Goal: Information Seeking & Learning: Understand process/instructions

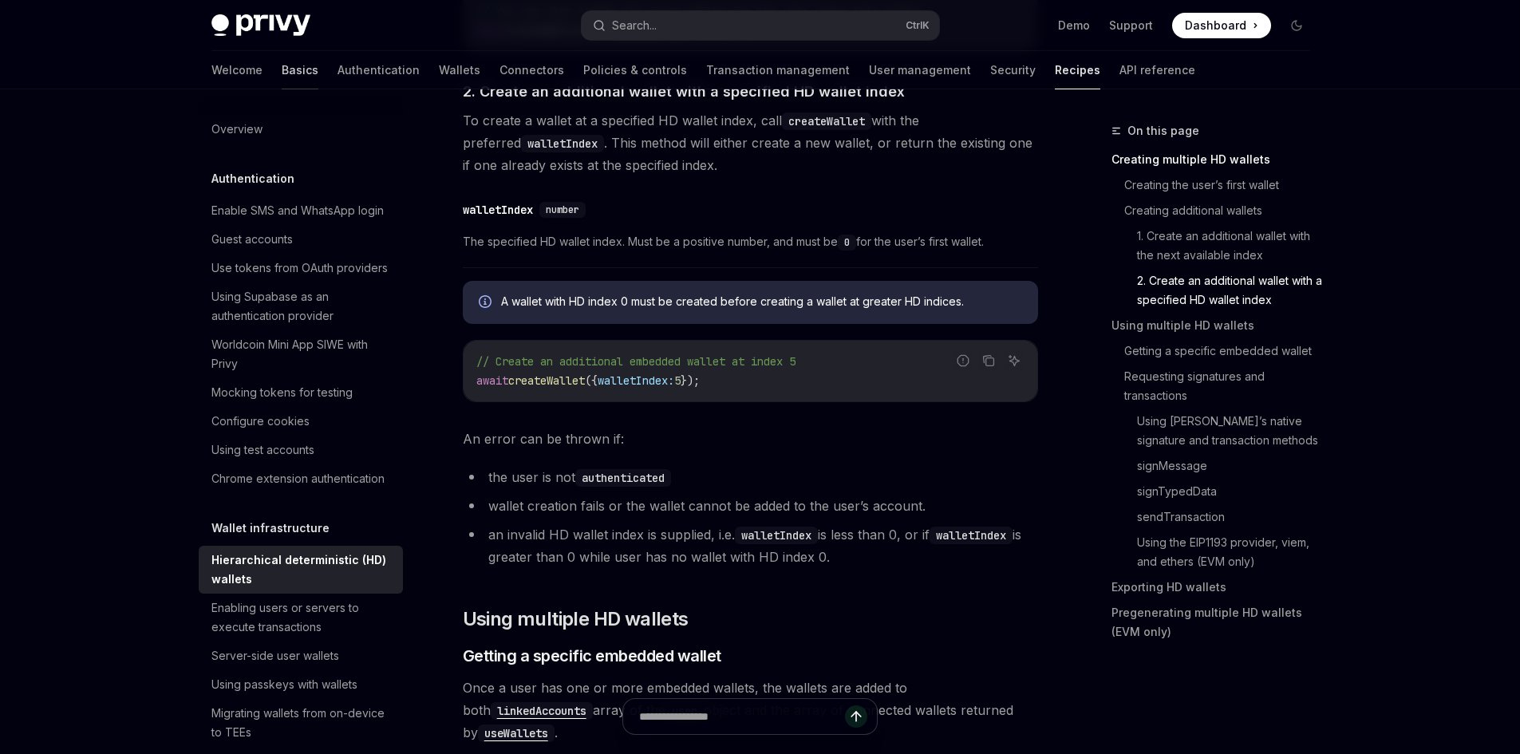
click at [282, 69] on link "Basics" at bounding box center [300, 70] width 37 height 38
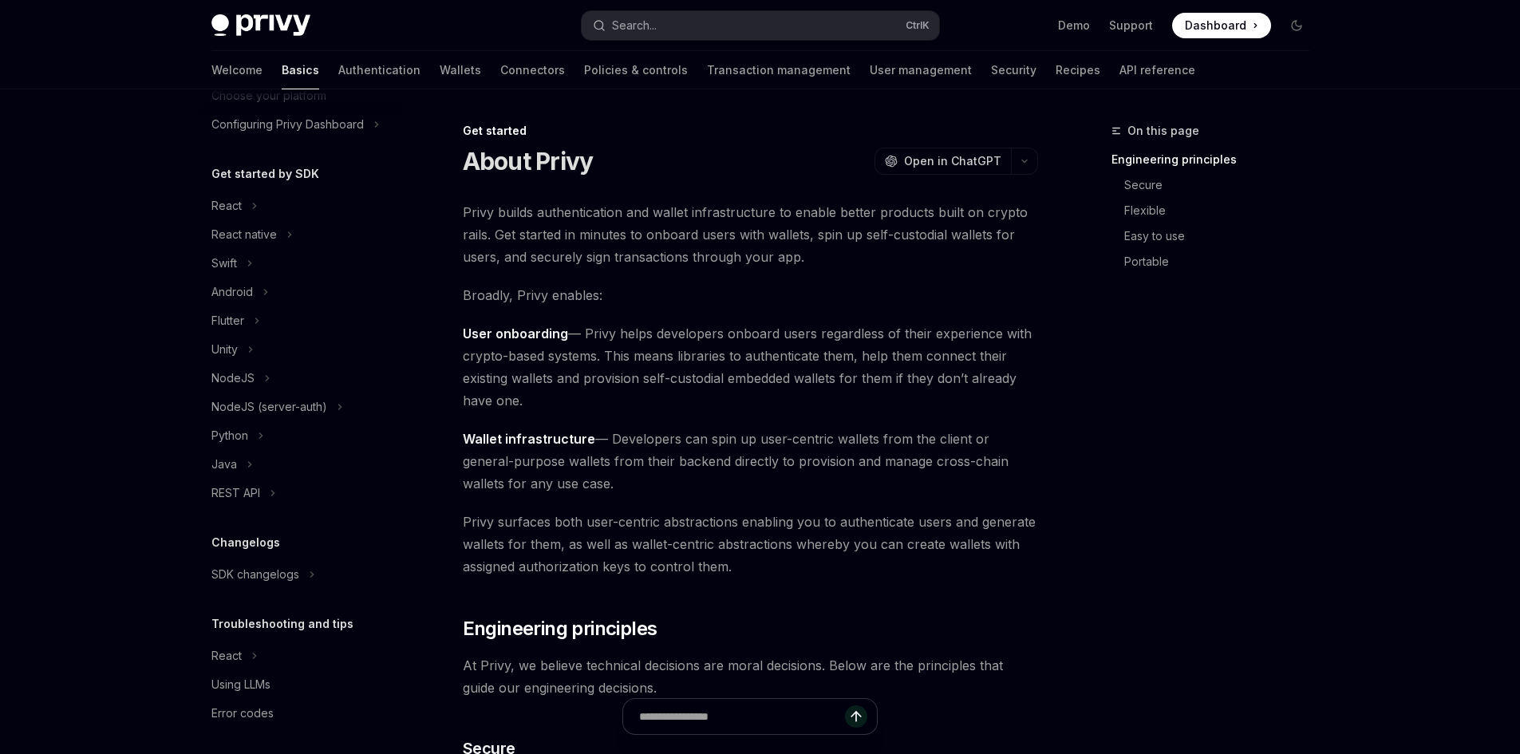
scroll to position [124, 0]
click at [338, 71] on link "Authentication" at bounding box center [379, 70] width 82 height 38
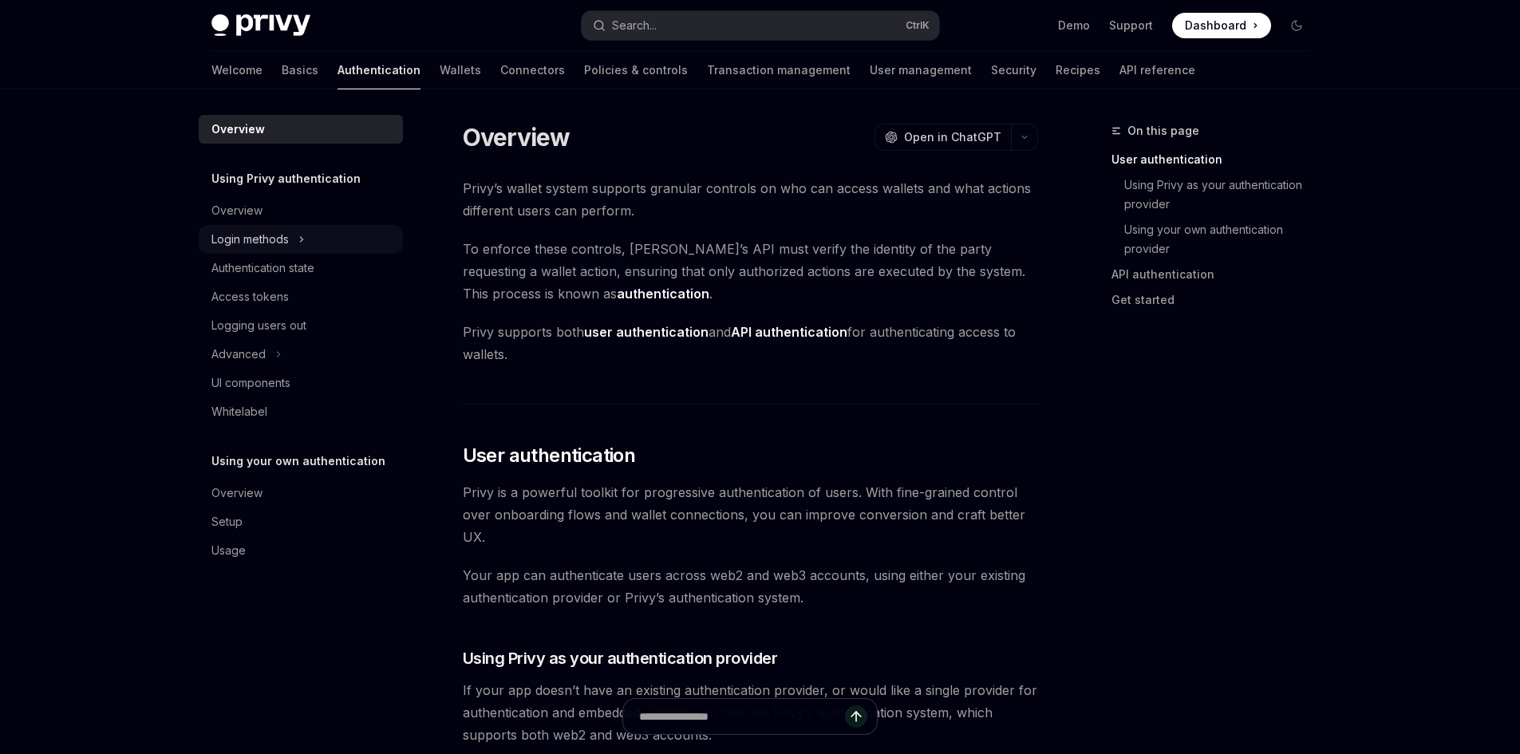
click at [302, 242] on icon at bounding box center [301, 239] width 2 height 5
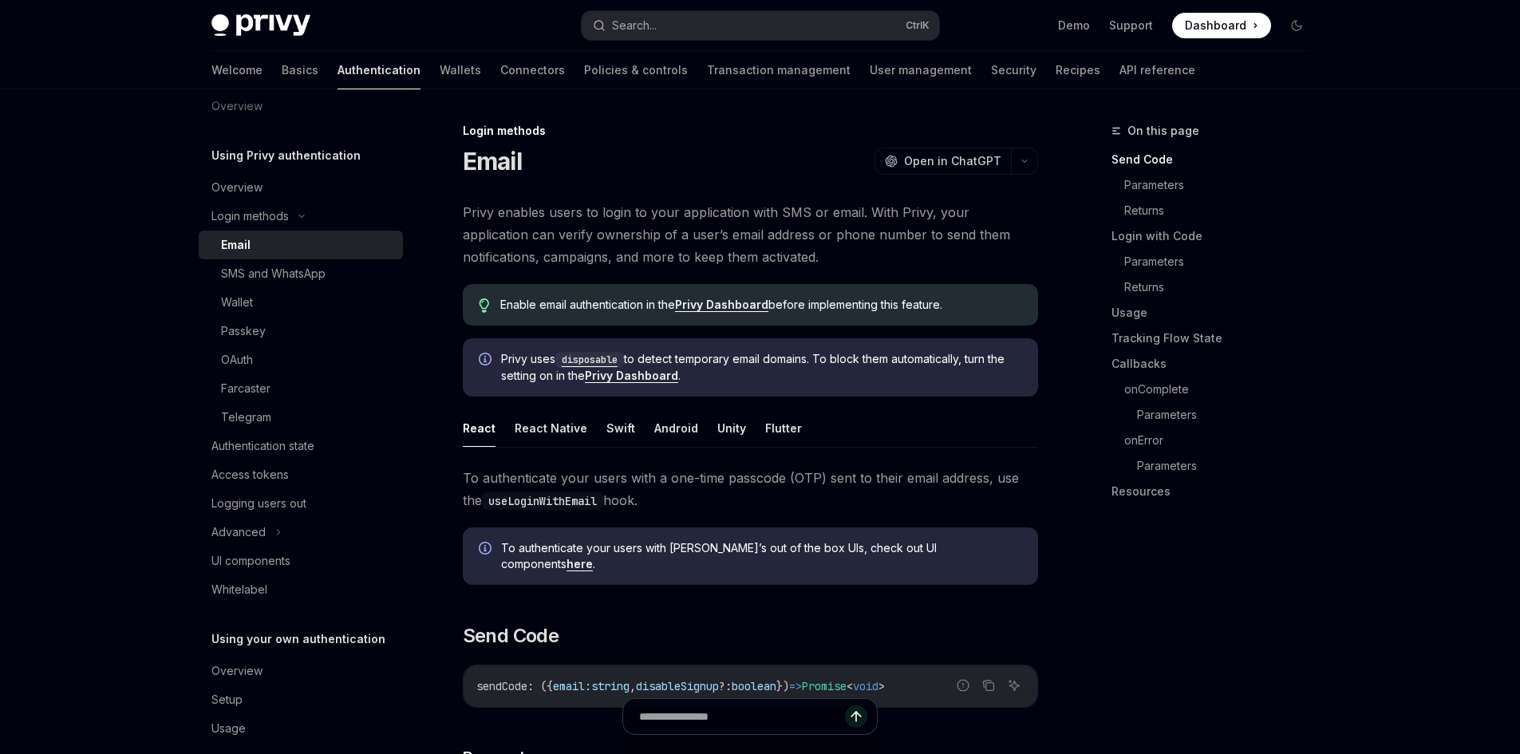
scroll to position [44, 0]
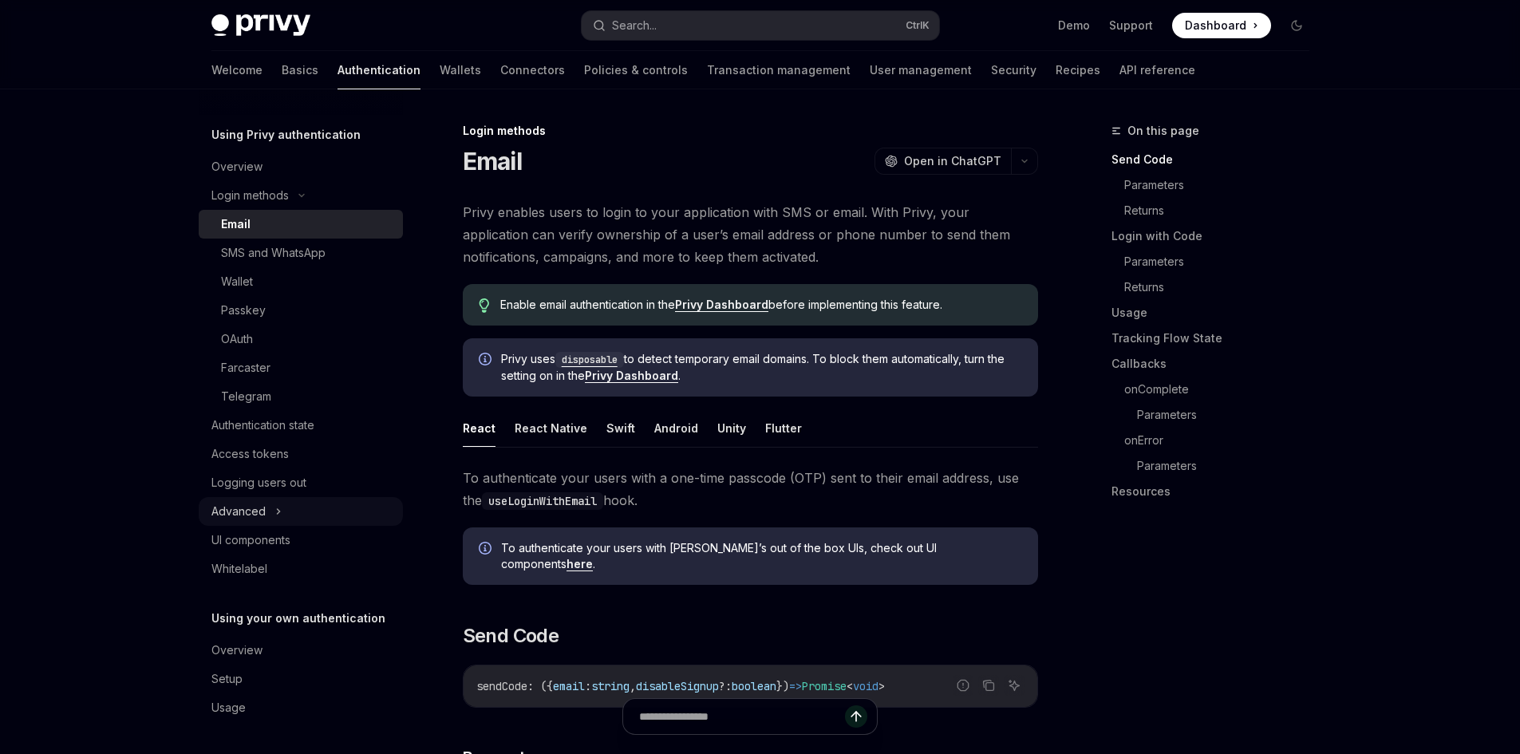
click at [299, 515] on div "Advanced" at bounding box center [301, 511] width 204 height 29
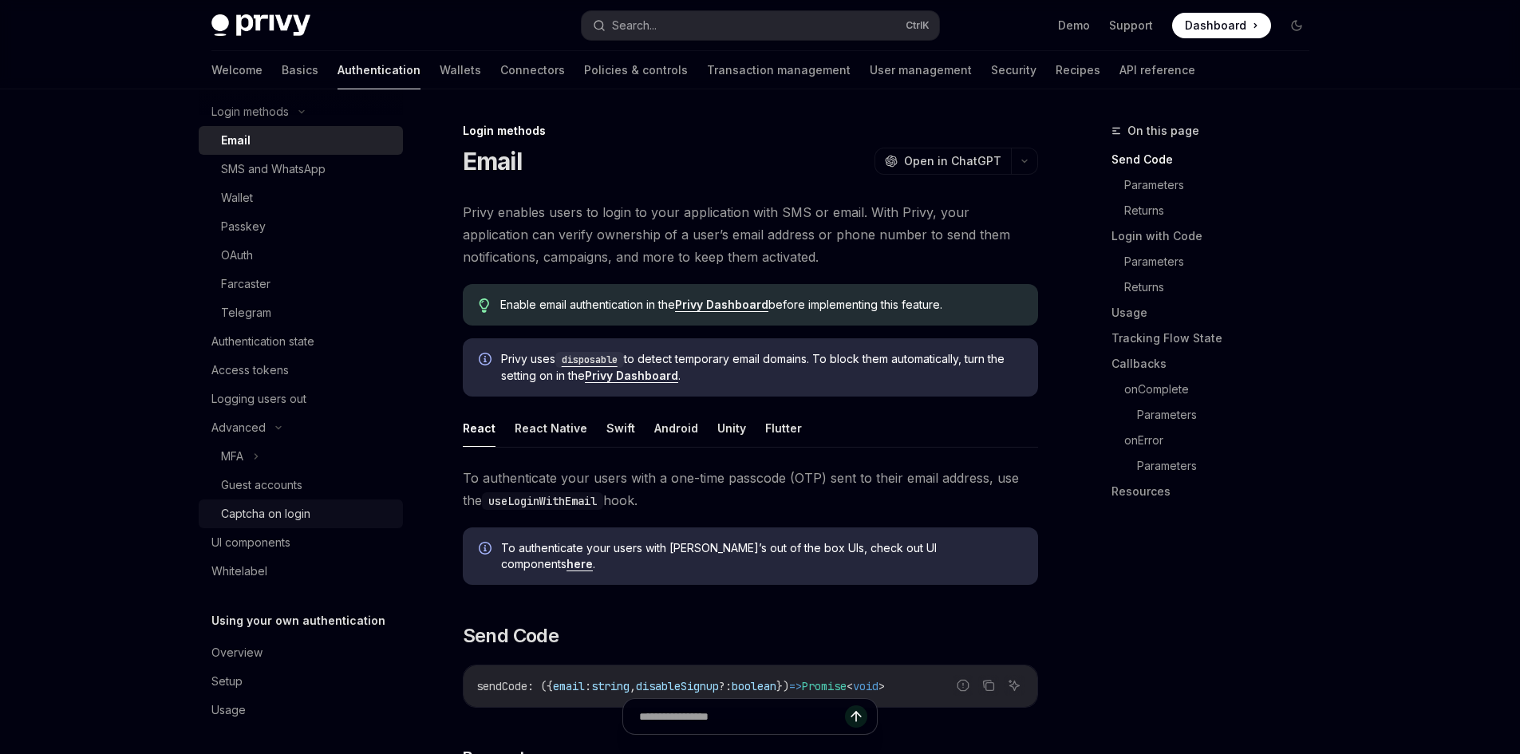
scroll to position [130, 0]
click at [260, 540] on div "UI components" at bounding box center [250, 539] width 79 height 19
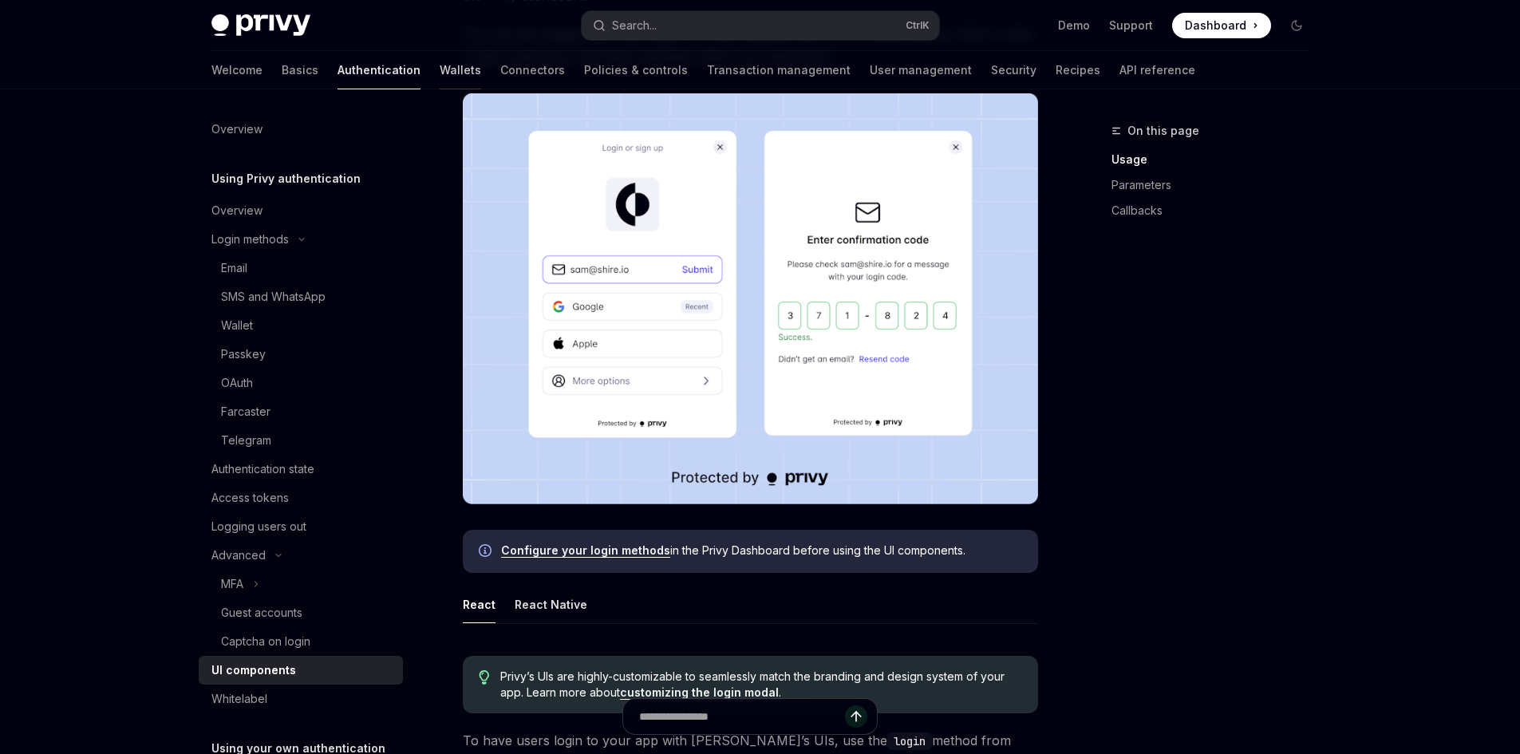
click at [440, 69] on link "Wallets" at bounding box center [460, 70] width 41 height 38
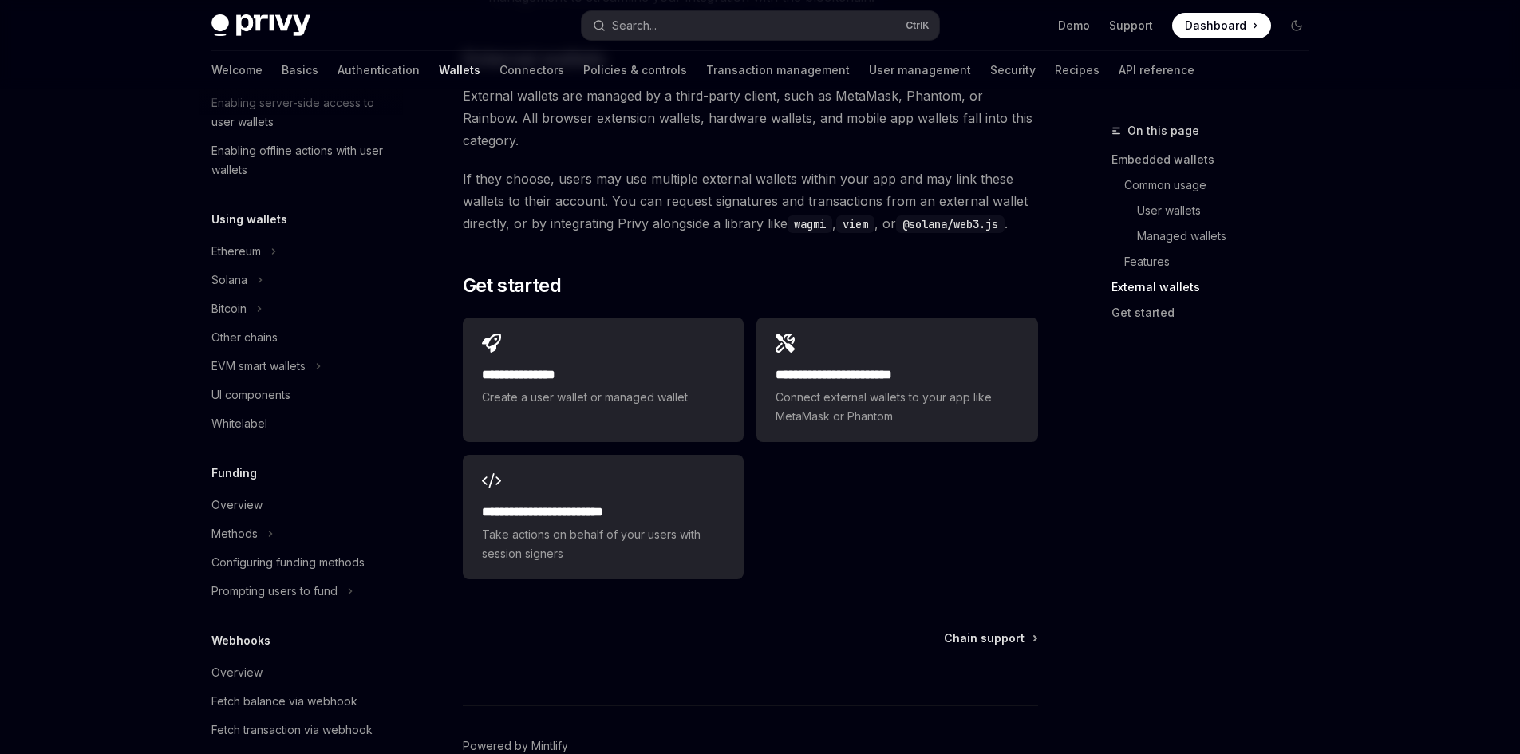
scroll to position [319, 0]
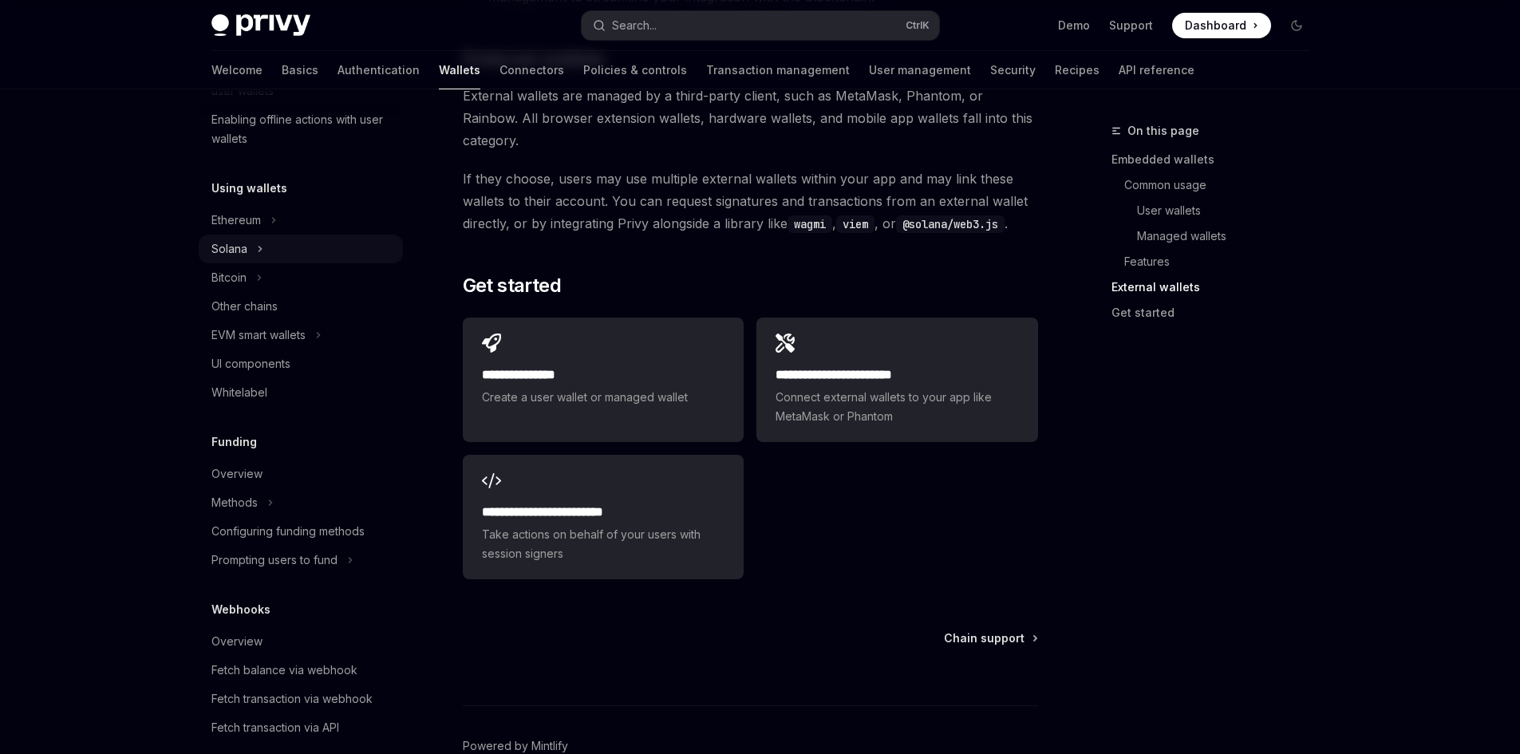
click at [298, 248] on div "Solana" at bounding box center [301, 249] width 204 height 29
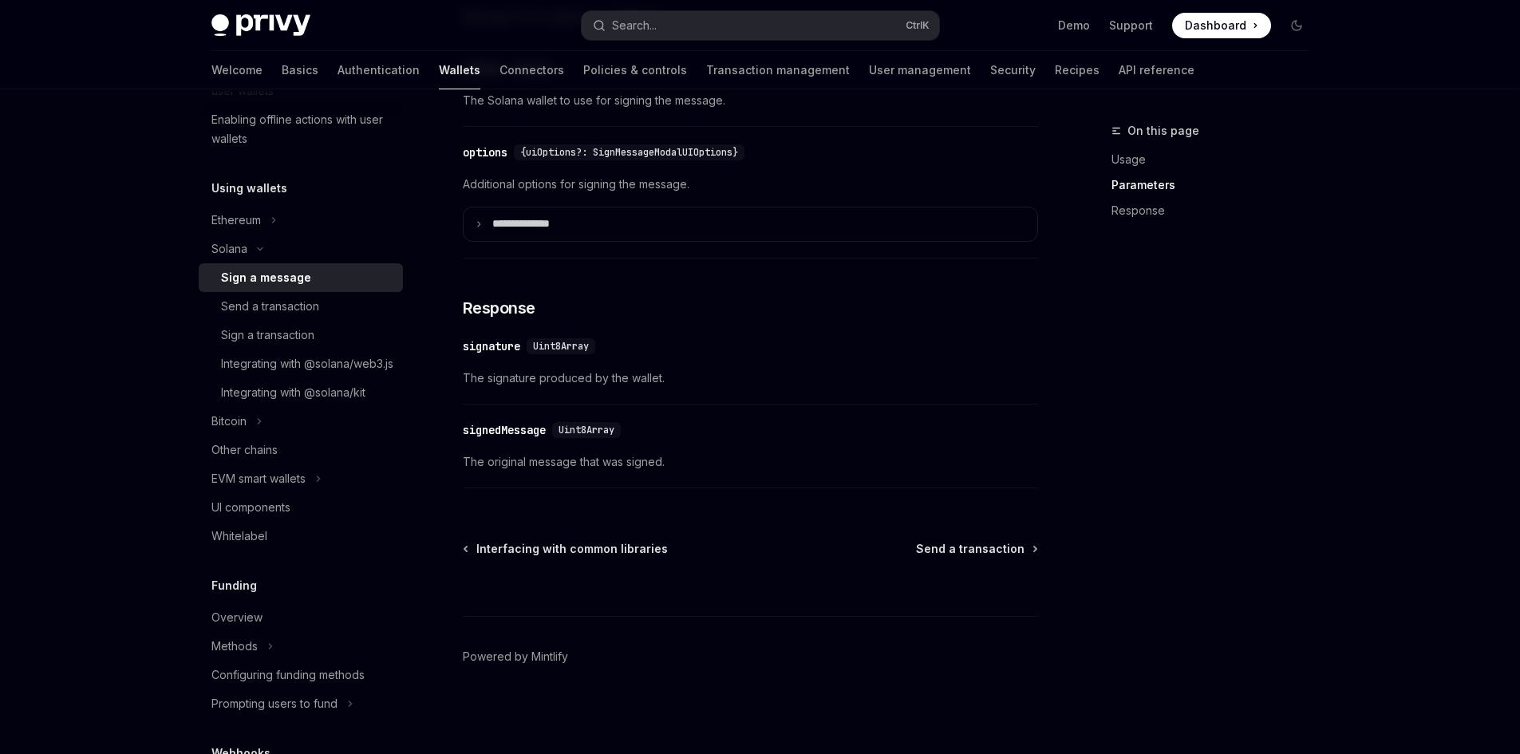
scroll to position [1209, 0]
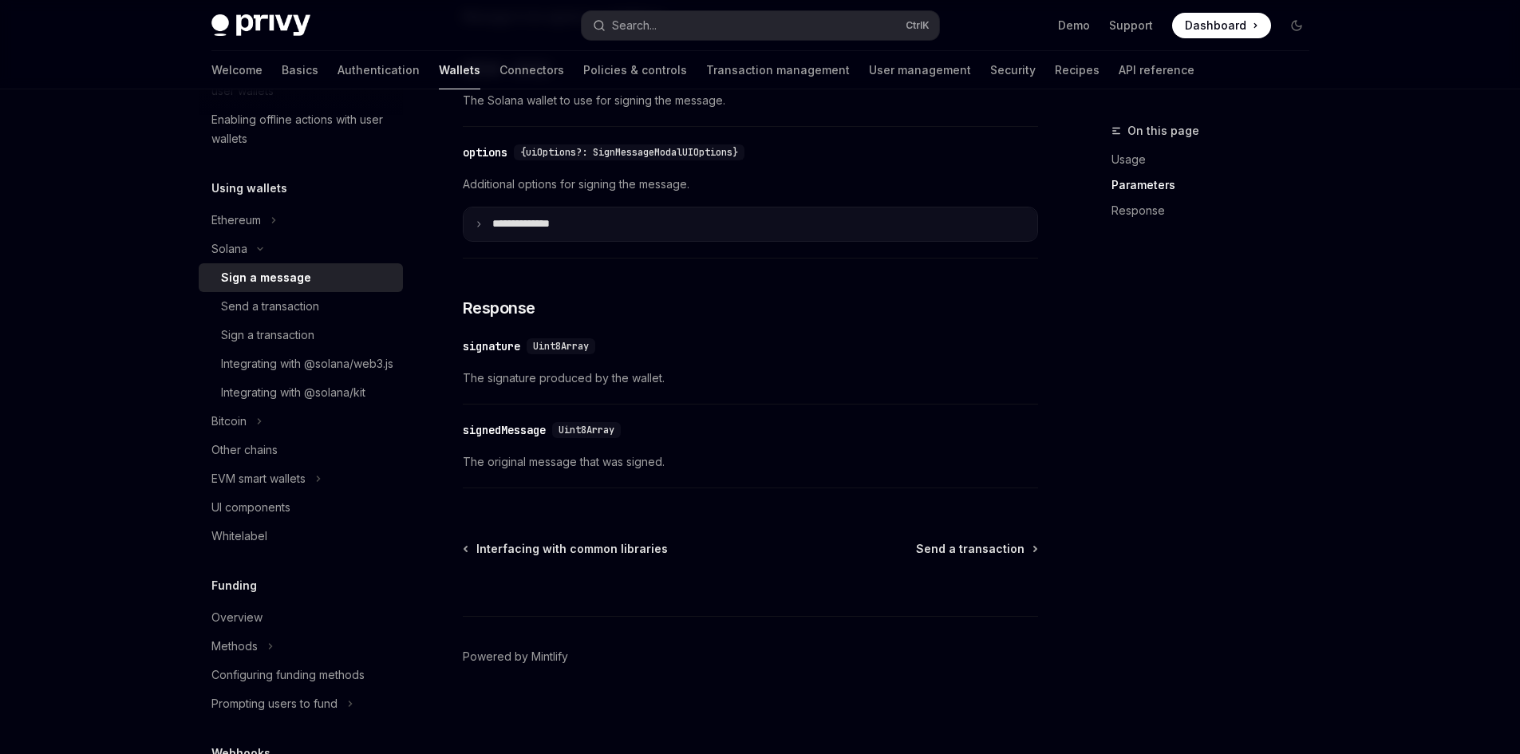
click at [576, 223] on summary "**** *********" at bounding box center [750, 224] width 574 height 34
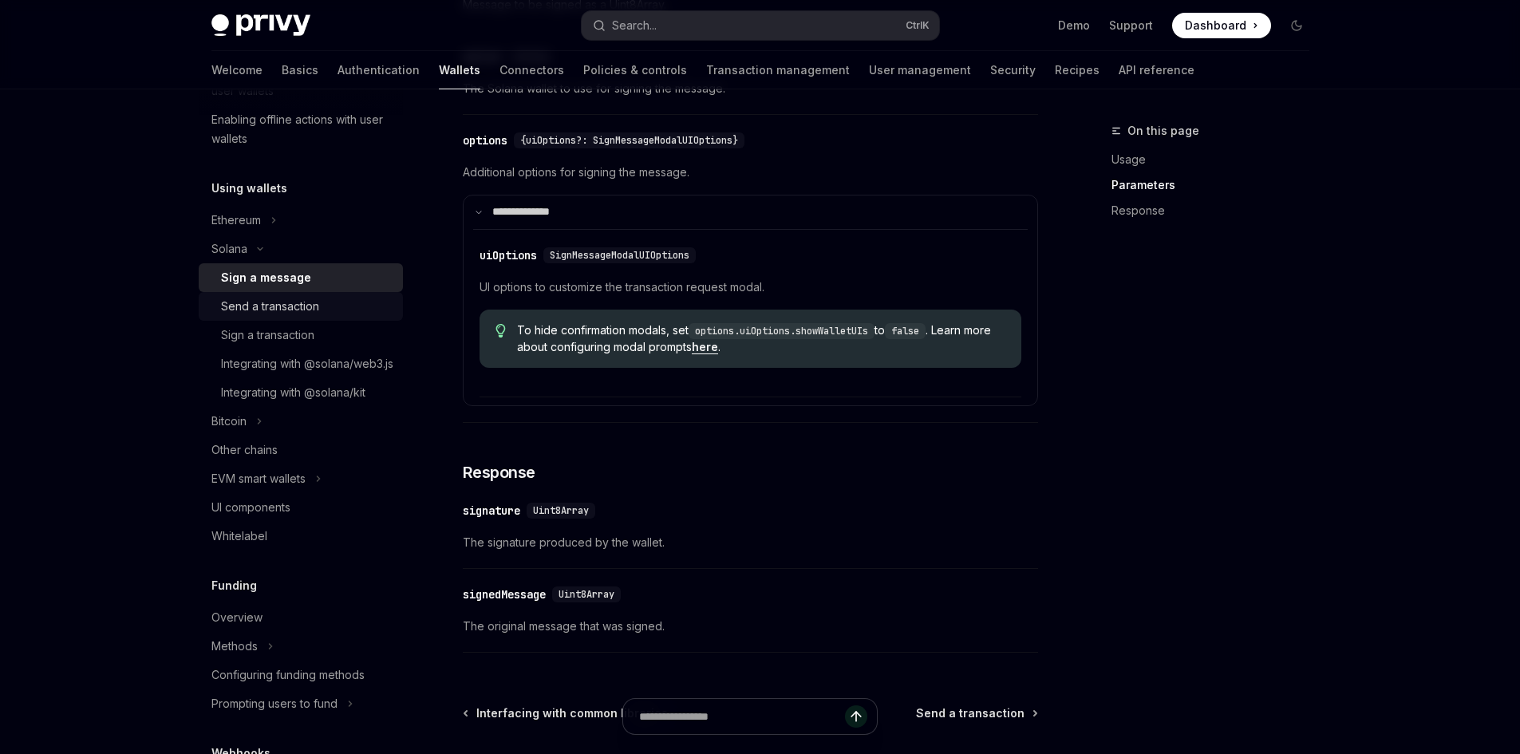
click at [347, 315] on div "Send a transaction" at bounding box center [307, 306] width 172 height 19
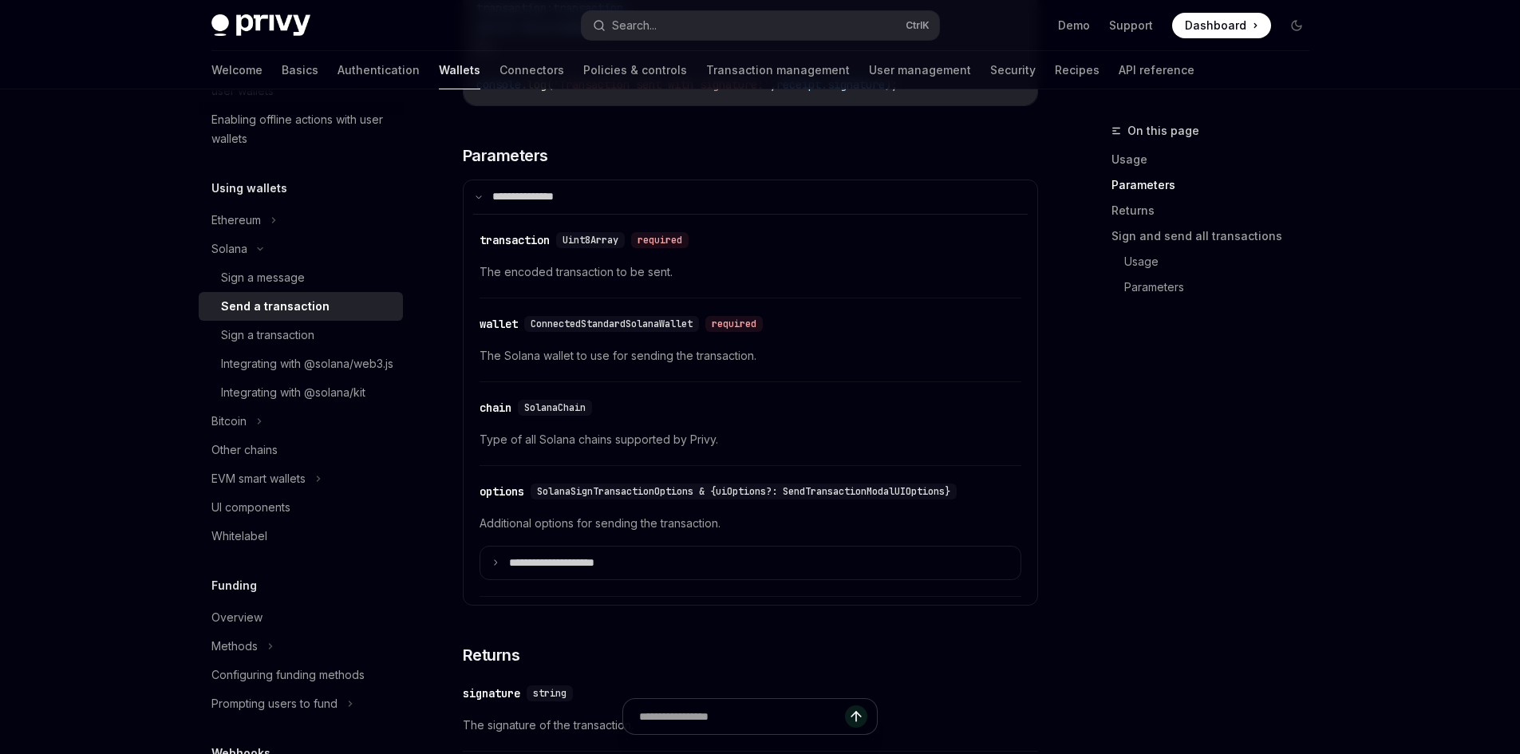
scroll to position [1755, 0]
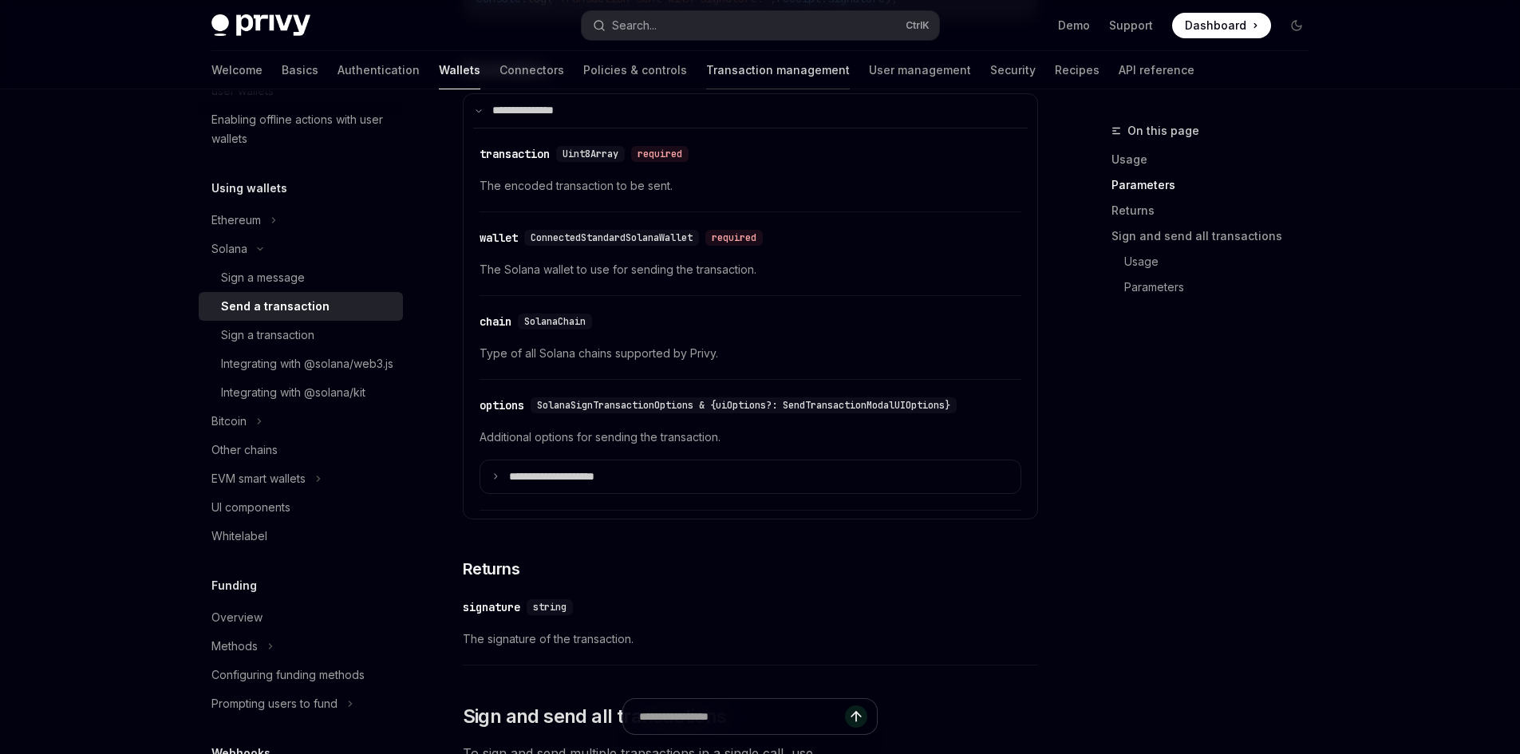
click at [711, 62] on link "Transaction management" at bounding box center [778, 70] width 144 height 38
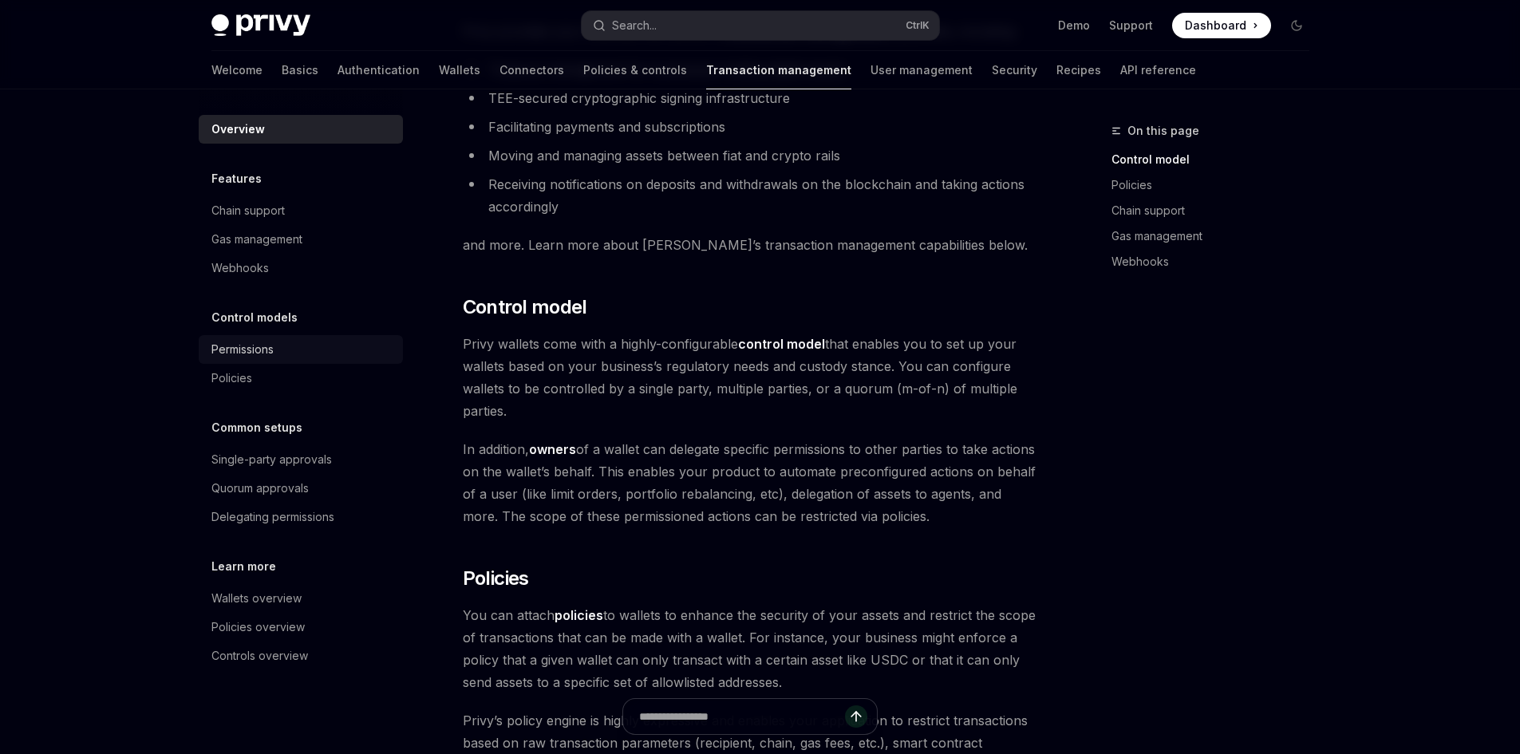
scroll to position [160, 0]
click at [337, 593] on div "Wallets overview" at bounding box center [302, 598] width 182 height 19
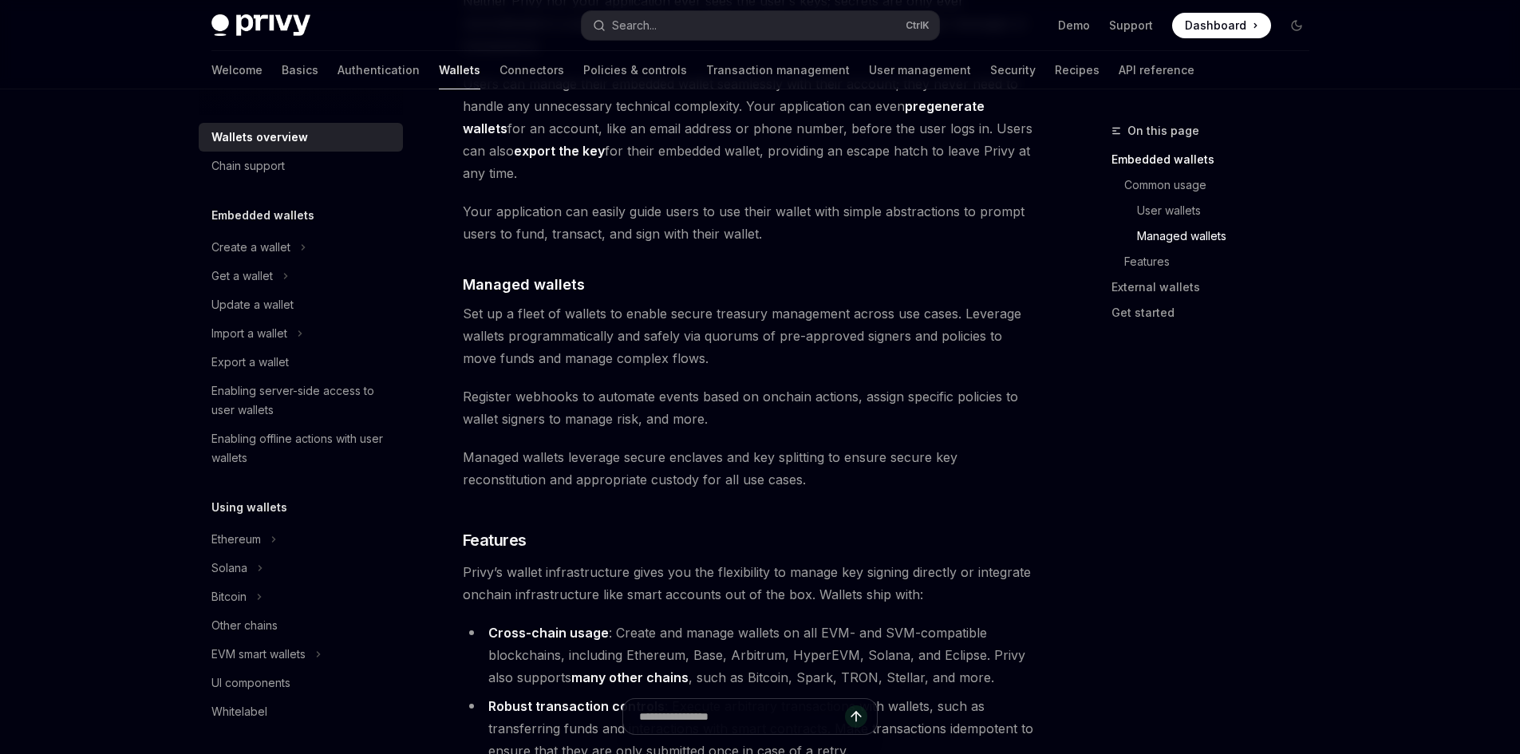
scroll to position [1356, 0]
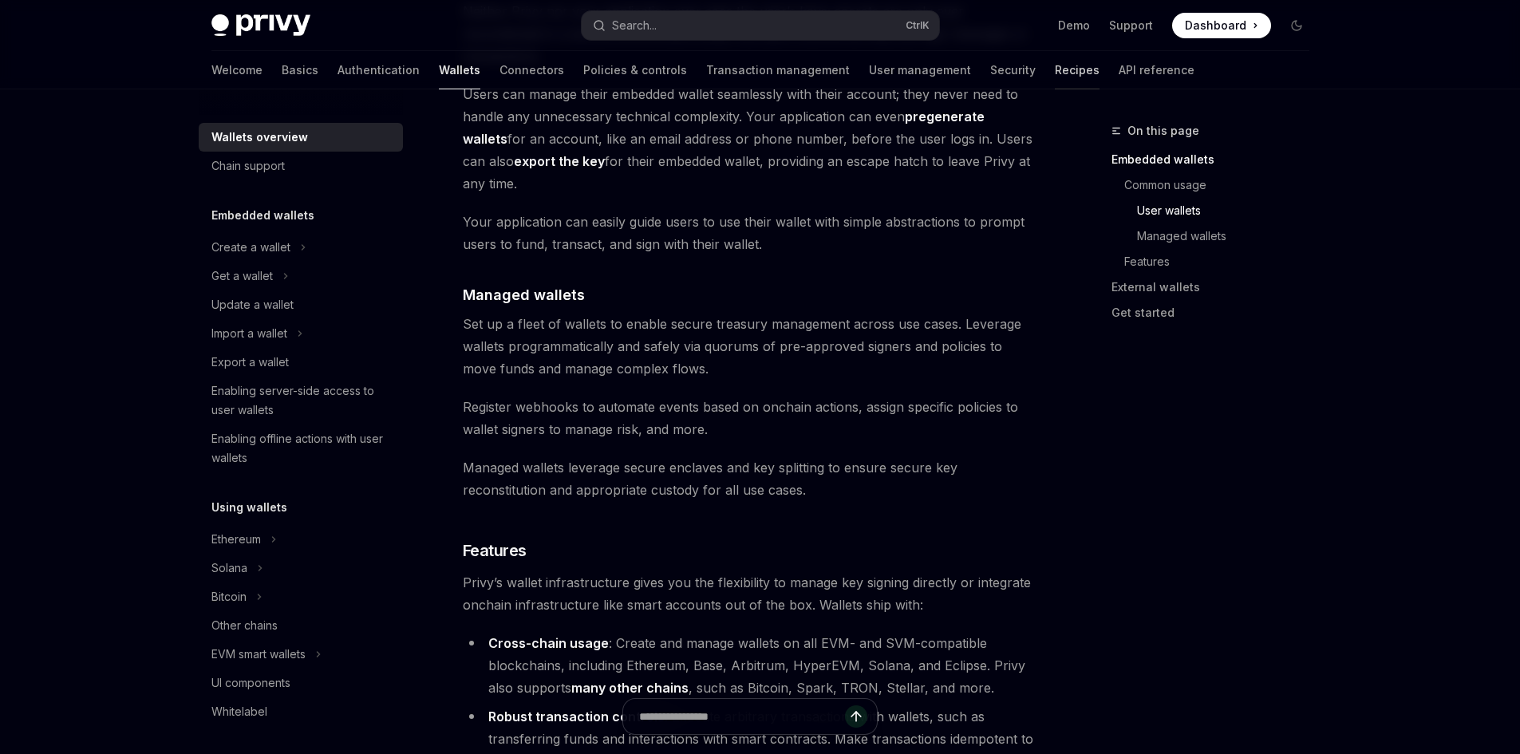
click at [1055, 58] on link "Recipes" at bounding box center [1077, 70] width 45 height 38
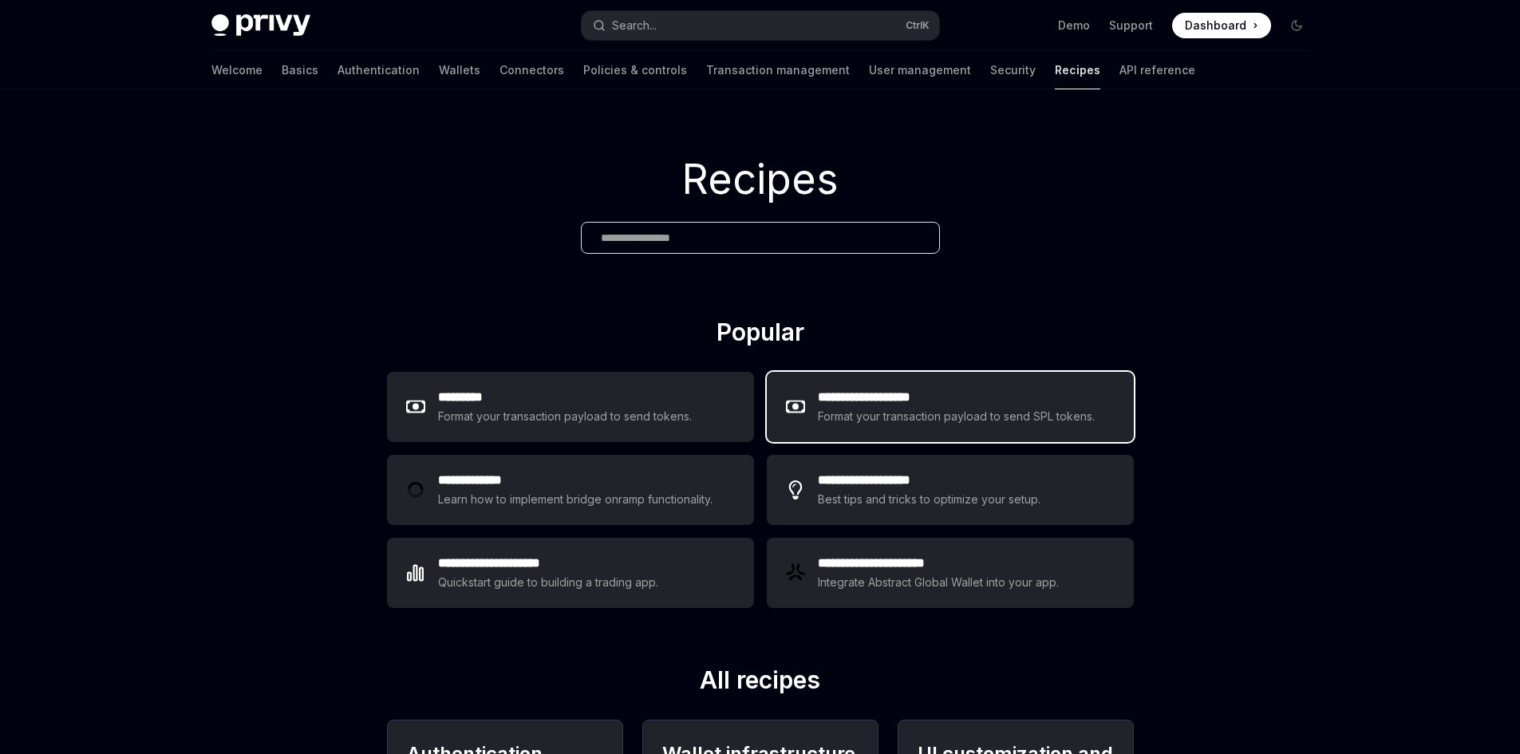
click at [964, 400] on h2 "**********" at bounding box center [957, 397] width 278 height 19
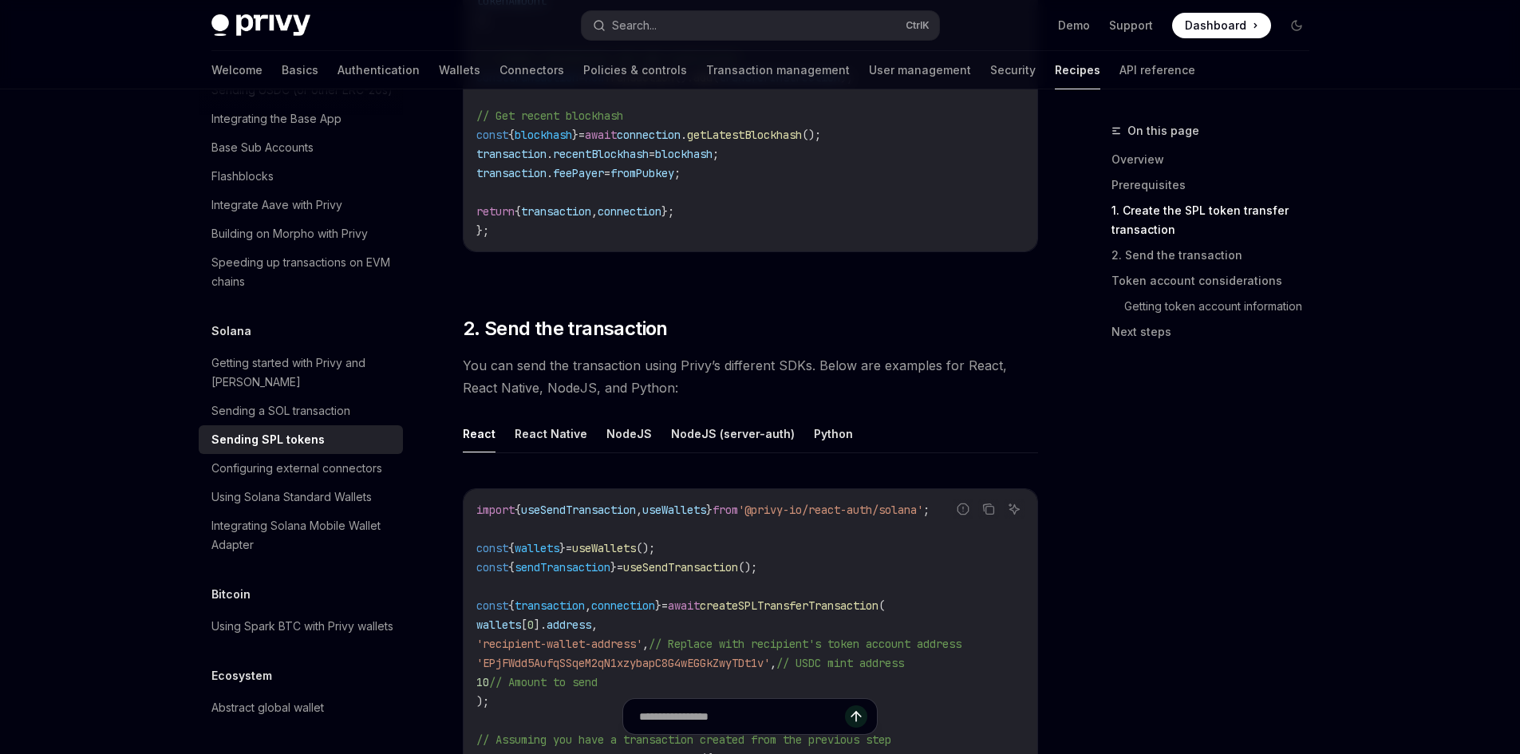
scroll to position [1476, 0]
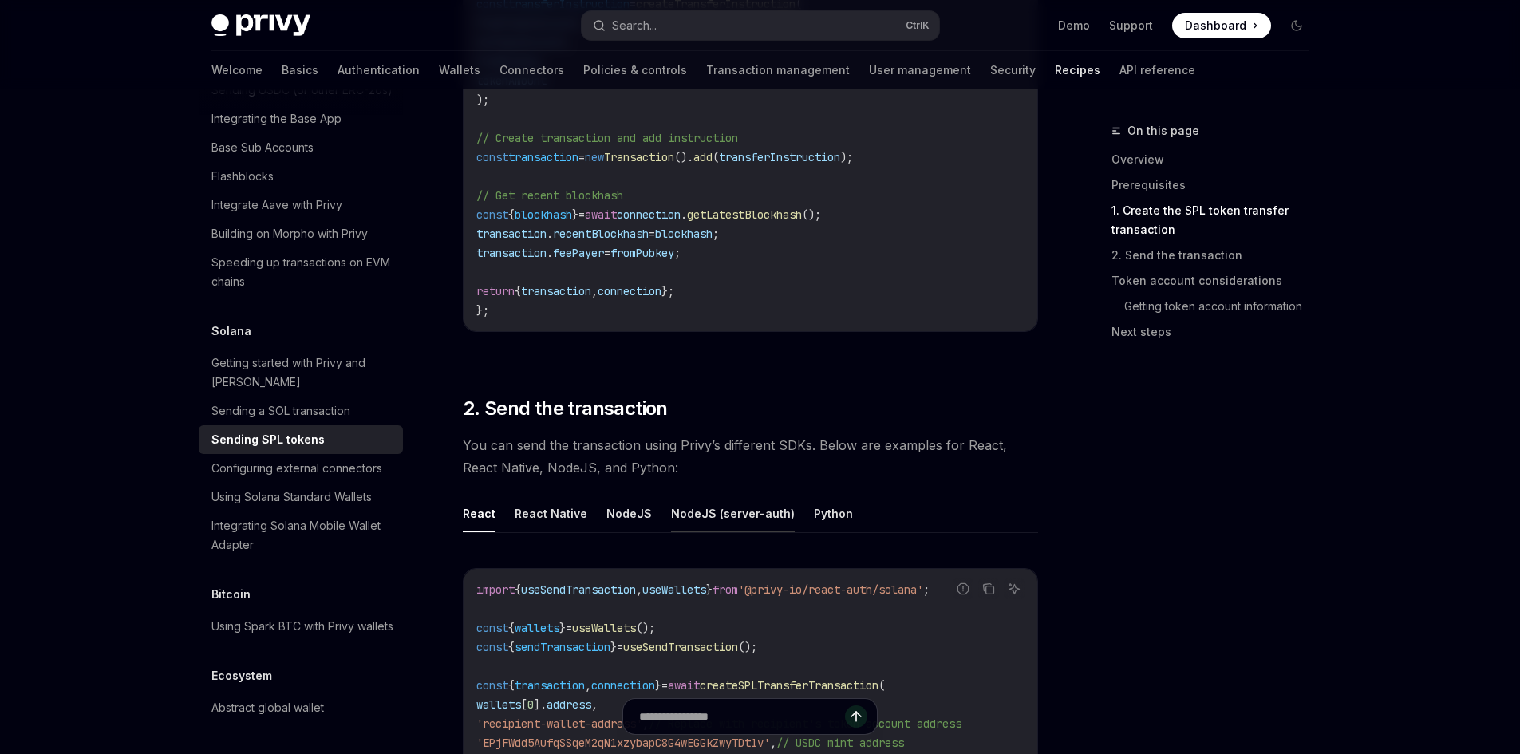
click at [684, 495] on button "NodeJS (server-auth)" at bounding box center [733, 513] width 124 height 37
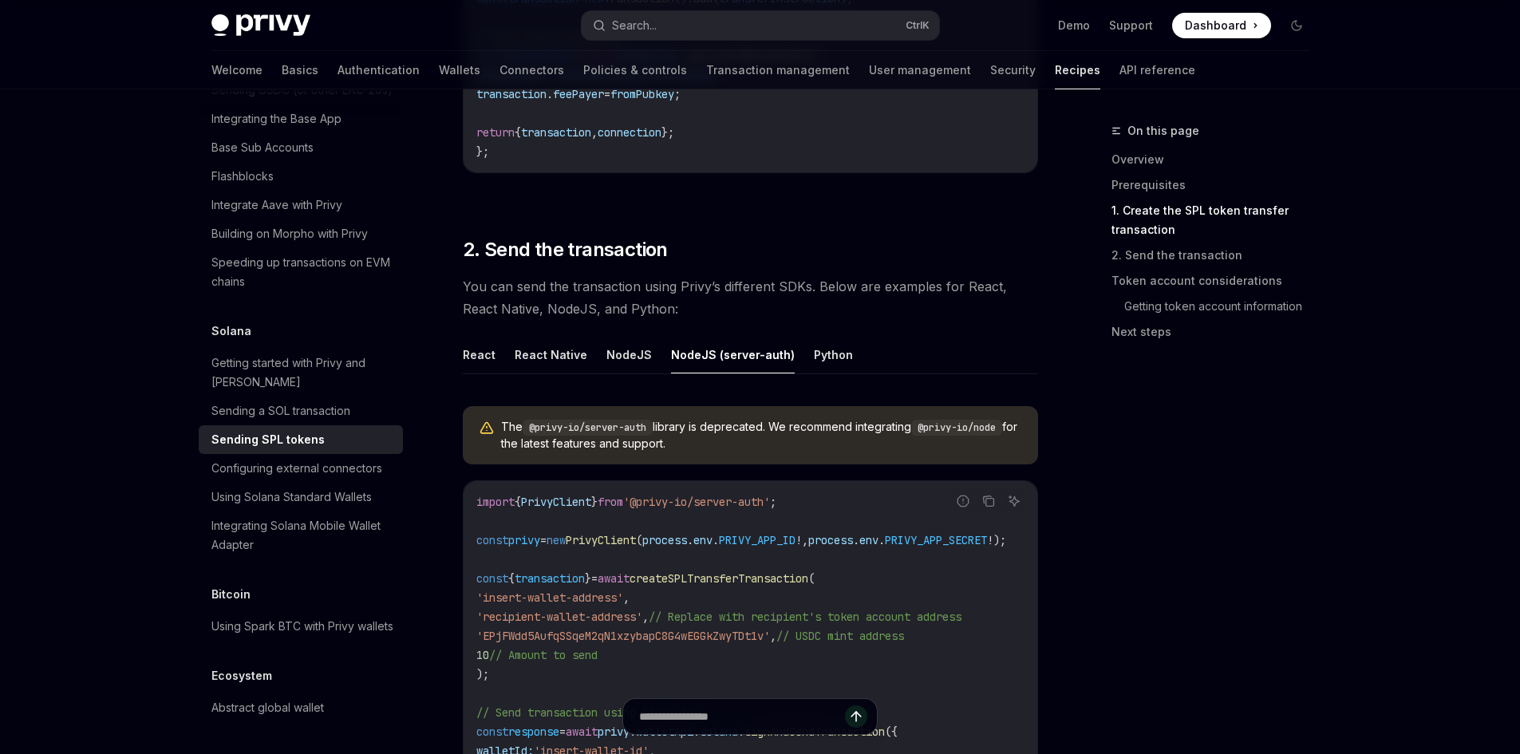
scroll to position [1635, 0]
click at [609, 356] on button "NodeJS" at bounding box center [628, 353] width 45 height 37
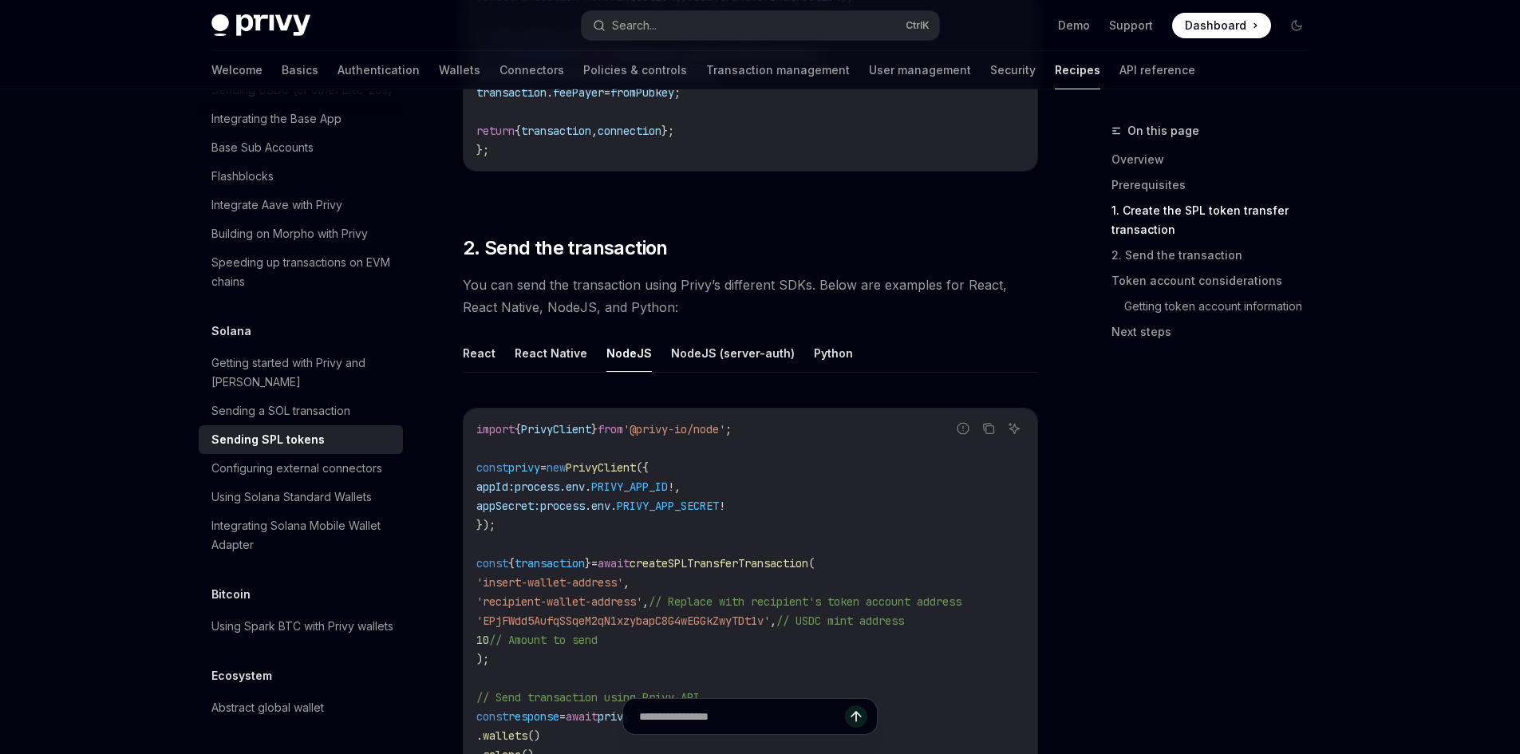
scroll to position [1635, 0]
click at [814, 358] on button "Python" at bounding box center [833, 353] width 39 height 37
type textarea "*"
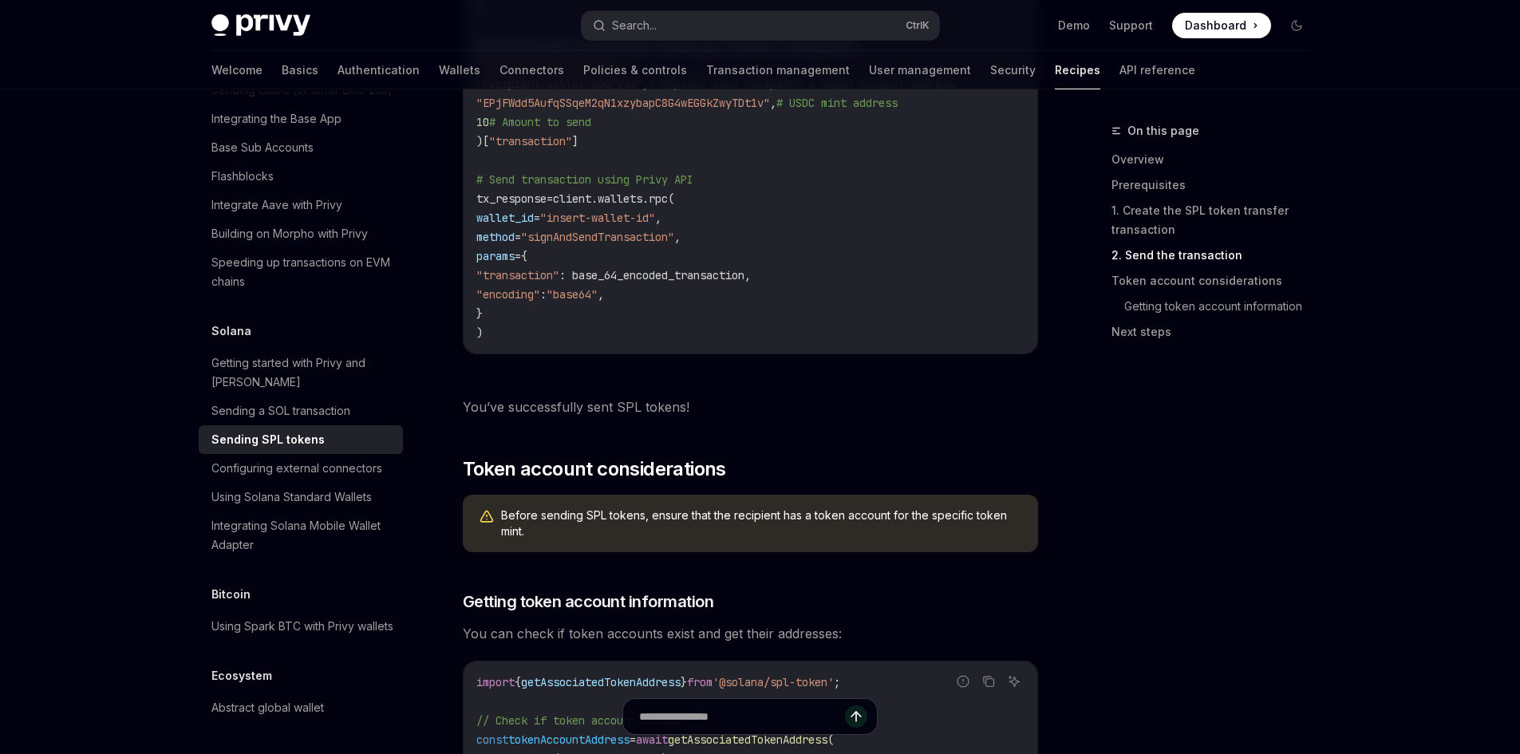
scroll to position [2050, 0]
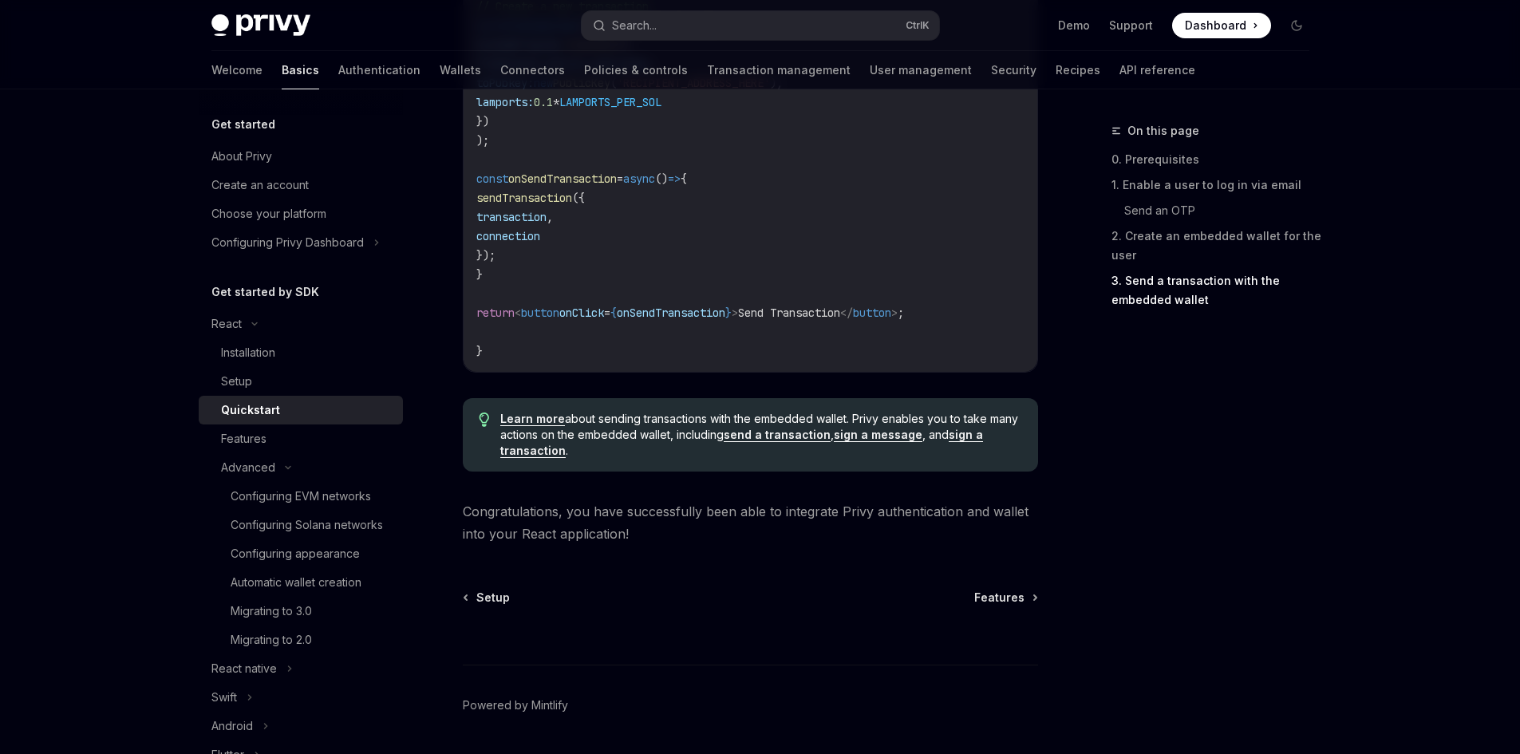
scroll to position [1855, 0]
